Goal: Check status: Check status

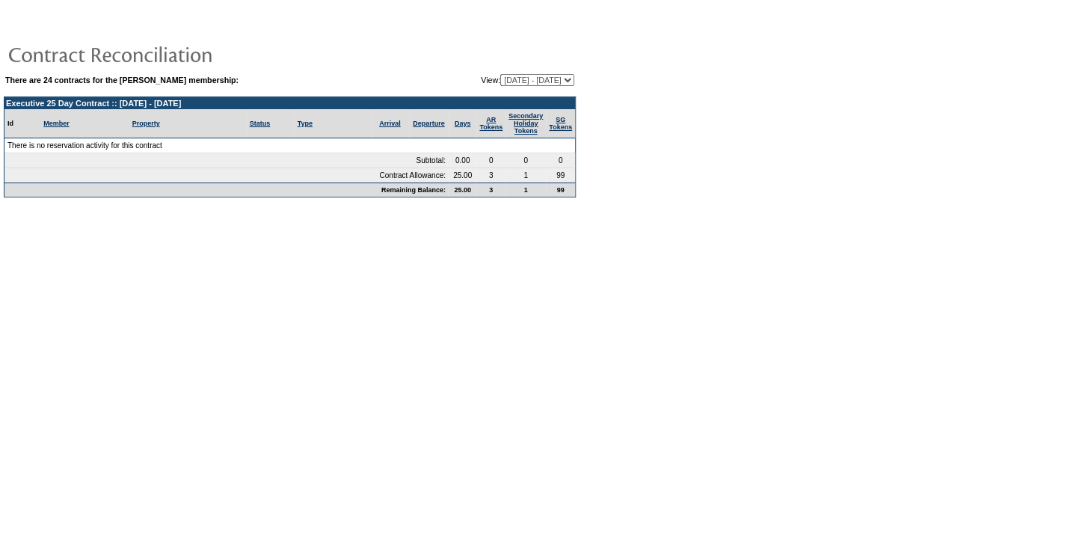
click at [508, 76] on select "[DATE] - [DATE] [DATE] - [DATE] [DATE] - [DATE] [DATE] - [DATE] [DATE] - [DATE]…" at bounding box center [537, 80] width 74 height 12
select select "128268"
click at [500, 74] on select "[DATE] - [DATE] [DATE] - [DATE] [DATE] - [DATE] [DATE] - [DATE] [DATE] - [DATE]…" at bounding box center [537, 80] width 74 height 12
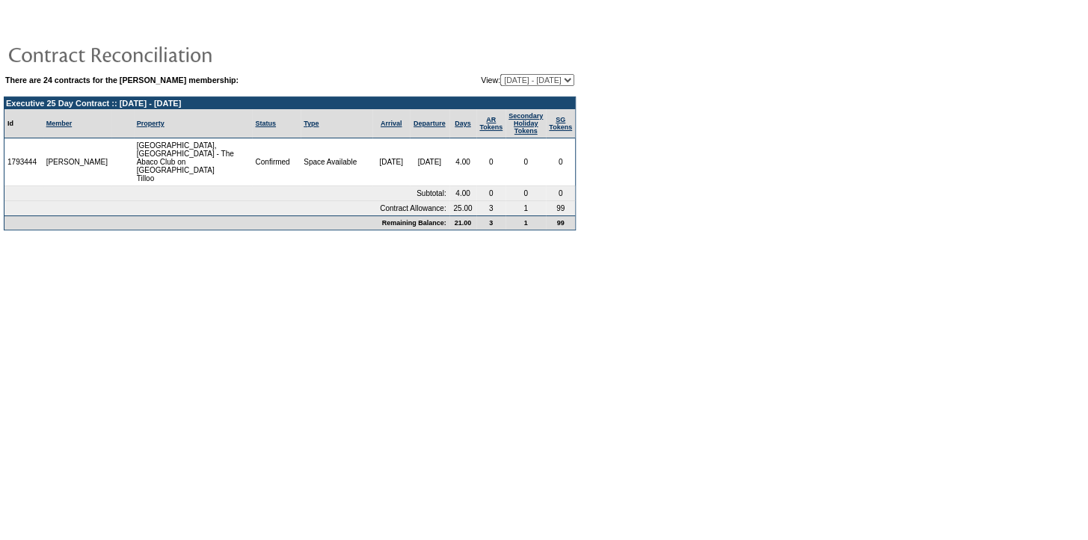
click at [516, 78] on select "[DATE] - [DATE] [DATE] - [DATE] [DATE] - [DATE] [DATE] - [DATE] [DATE] - [DATE]…" at bounding box center [537, 80] width 74 height 12
select select "122632"
click at [500, 74] on select "[DATE] - [DATE] [DATE] - [DATE] [DATE] - [DATE] [DATE] - [DATE] [DATE] - [DATE]…" at bounding box center [537, 80] width 74 height 12
